Goal: Navigation & Orientation: Understand site structure

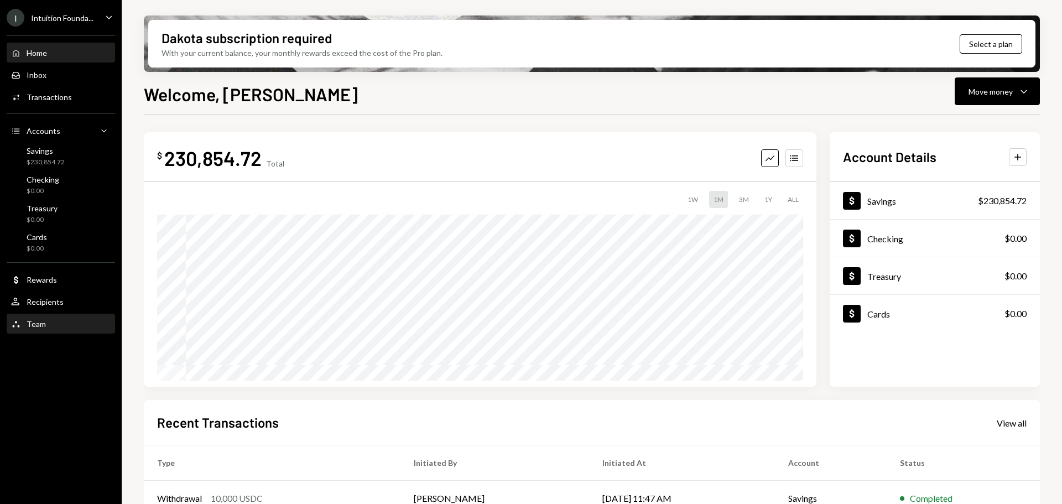
click at [59, 323] on div "Team Team" at bounding box center [61, 324] width 100 height 10
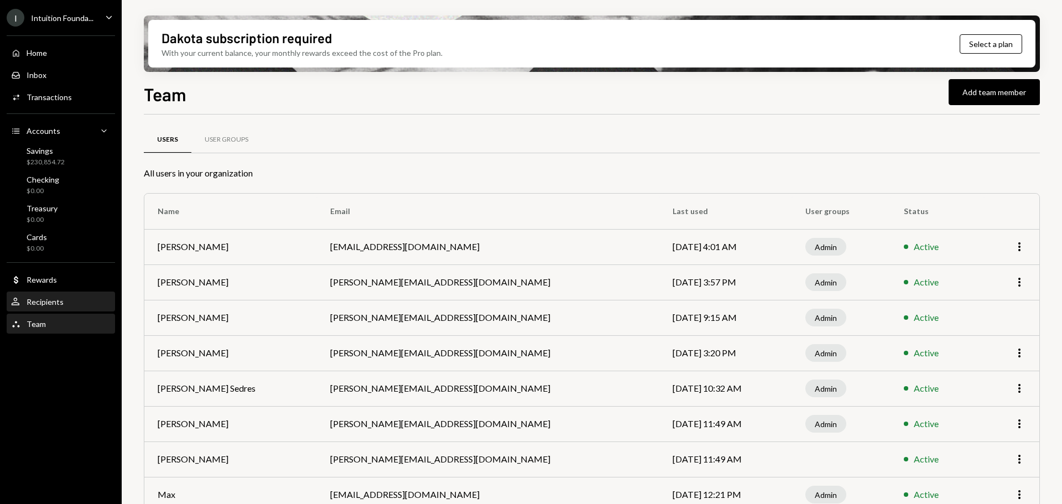
click at [55, 300] on div "Recipients" at bounding box center [45, 301] width 37 height 9
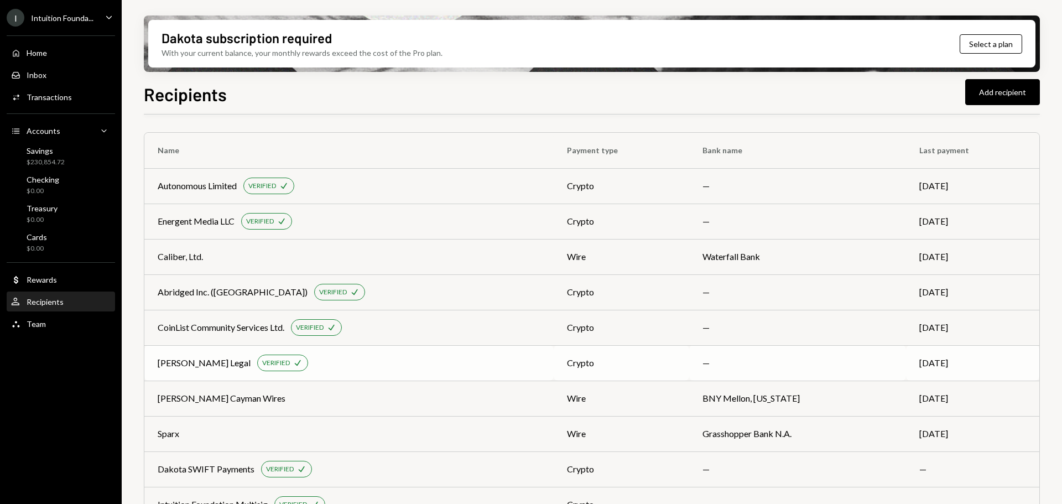
scroll to position [28, 0]
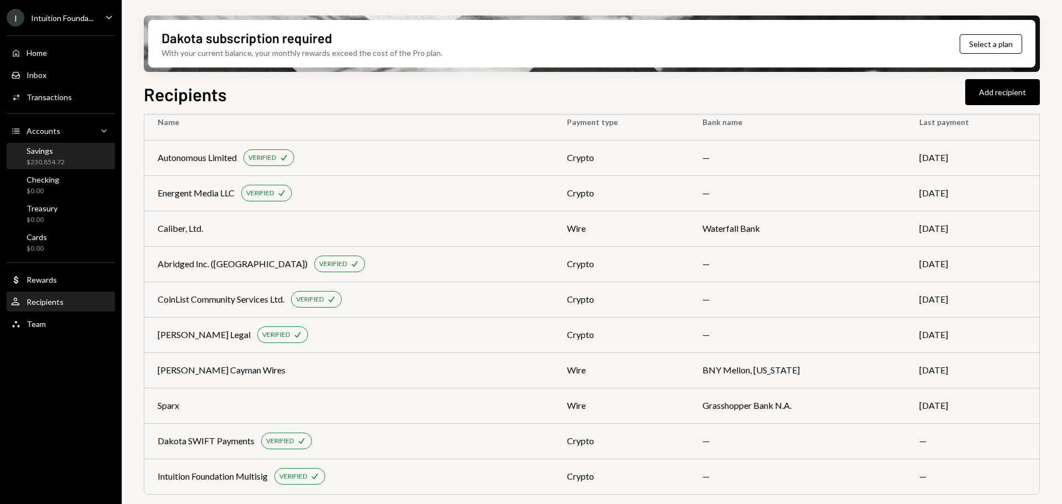
click at [53, 159] on div "$230,854.72" at bounding box center [46, 162] width 38 height 9
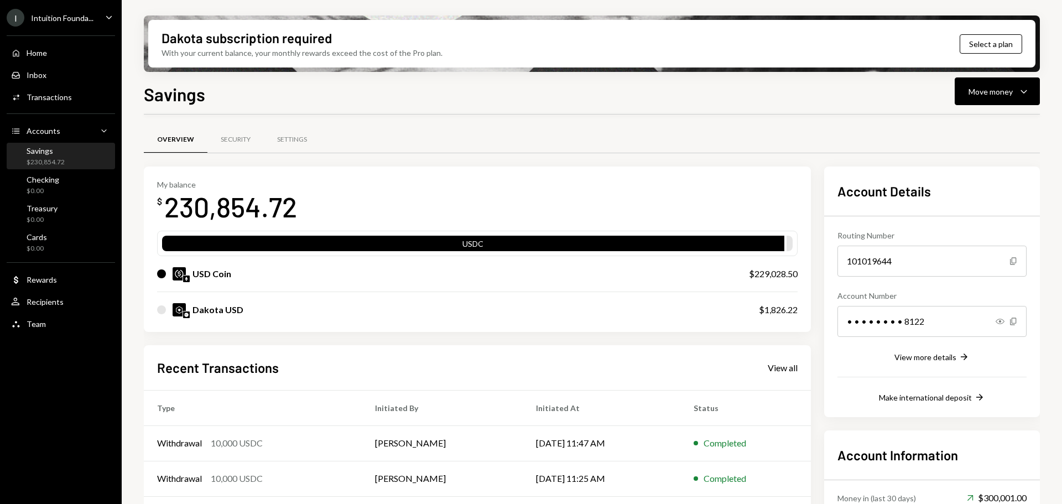
scroll to position [108, 0]
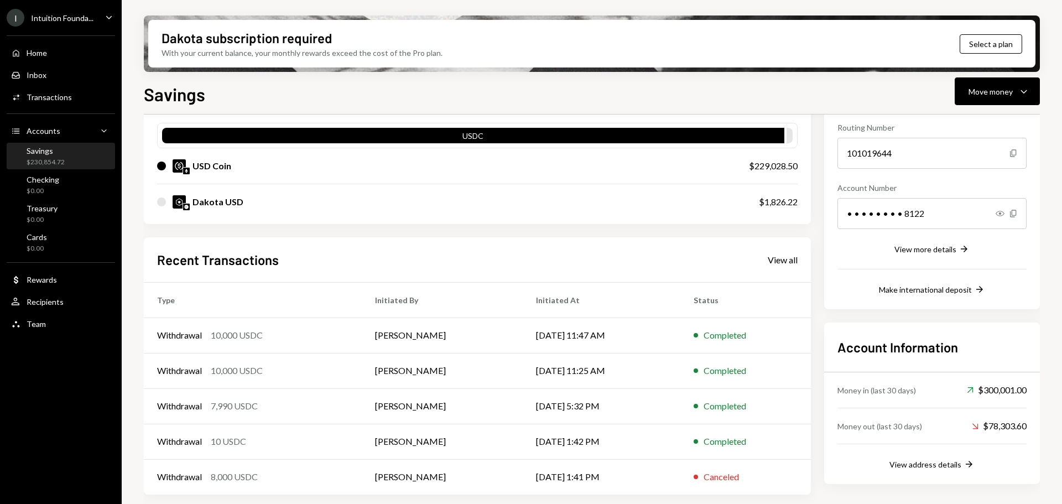
drag, startPoint x: 143, startPoint y: 395, endPoint x: 138, endPoint y: 386, distance: 9.7
click at [143, 395] on div "Dakota subscription required With your current balance, your monthly rewards ex…" at bounding box center [592, 252] width 941 height 504
click at [59, 152] on div "Savings" at bounding box center [46, 150] width 38 height 9
click at [54, 161] on div "$230,854.72" at bounding box center [46, 162] width 38 height 9
click at [37, 195] on div "$0.00" at bounding box center [43, 190] width 33 height 9
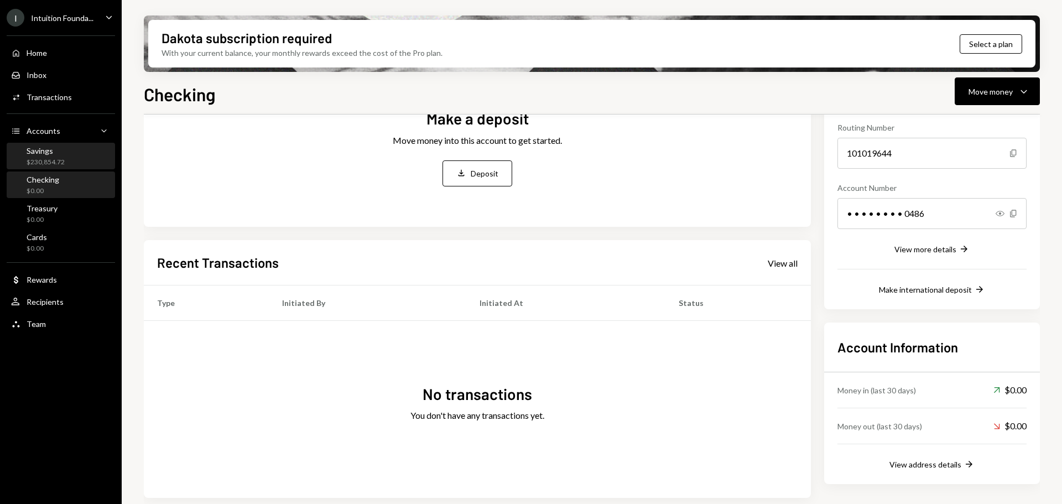
click at [39, 162] on div "$230,854.72" at bounding box center [46, 162] width 38 height 9
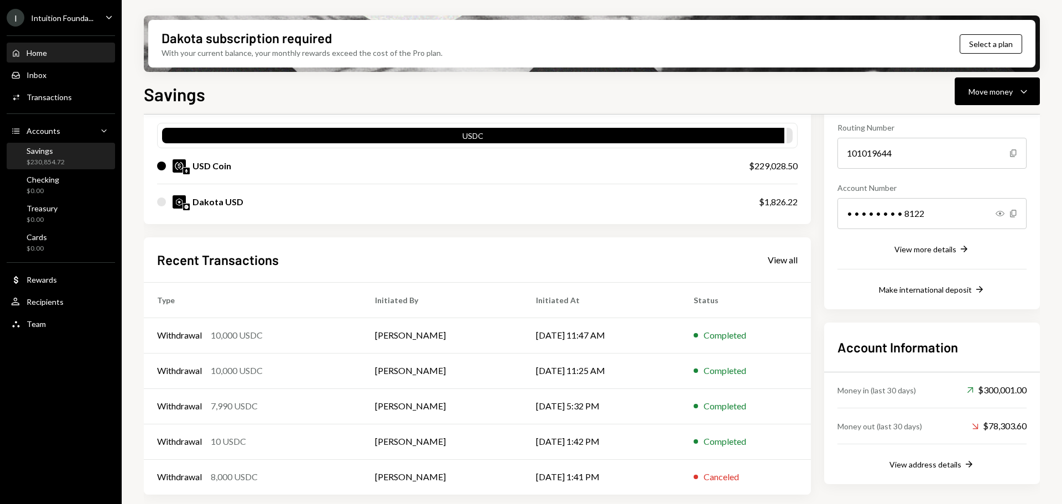
click at [43, 51] on div "Home" at bounding box center [37, 52] width 20 height 9
